Goal: Information Seeking & Learning: Learn about a topic

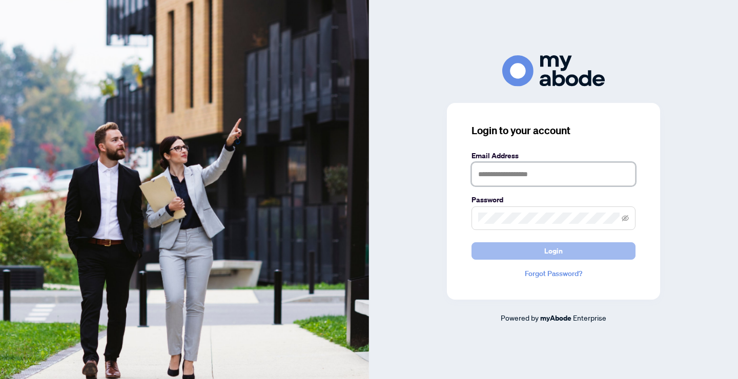
type input "**********"
click at [533, 257] on button "Login" at bounding box center [554, 251] width 164 height 17
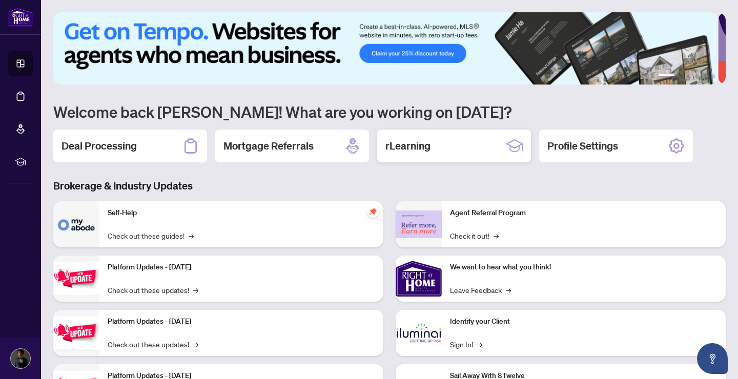
click at [469, 135] on div "rLearning" at bounding box center [454, 146] width 154 height 33
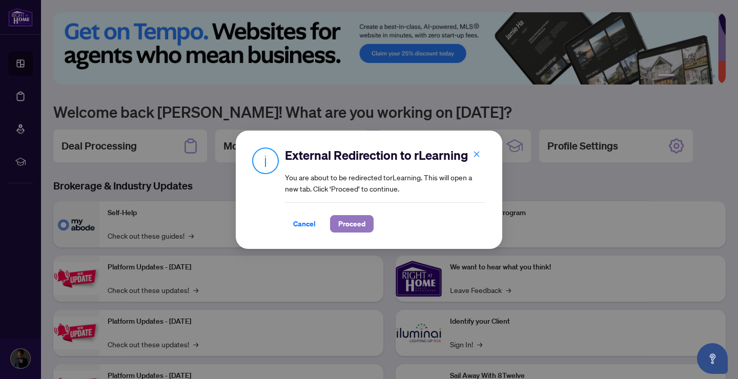
click at [355, 221] on span "Proceed" at bounding box center [351, 224] width 27 height 16
